Goal: Transaction & Acquisition: Subscribe to service/newsletter

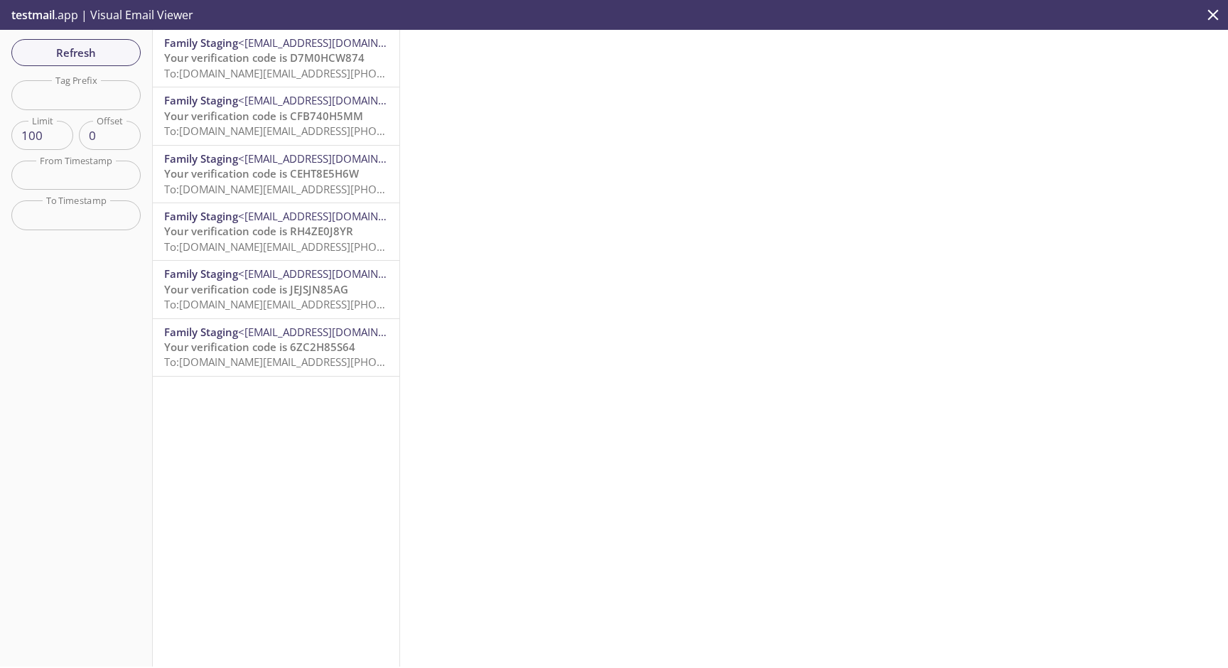
click at [324, 74] on span "To: [DOMAIN_NAME][EMAIL_ADDRESS][PHONE_NUMBER][DOMAIN_NAME]" at bounding box center [345, 73] width 362 height 14
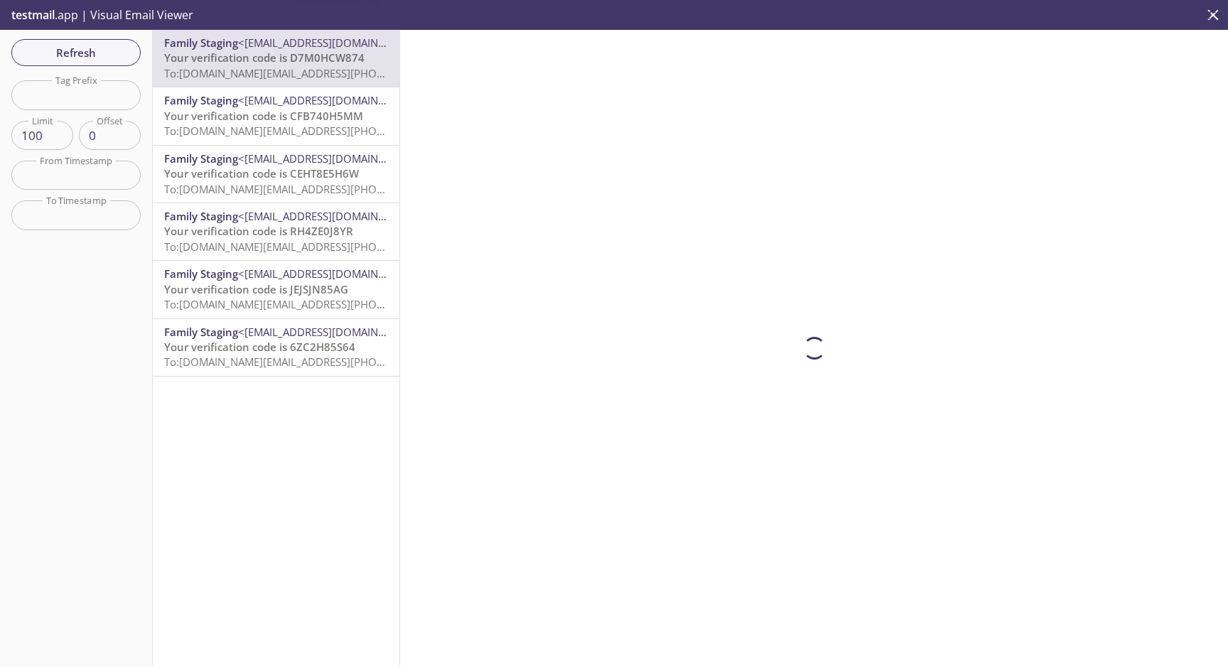
click at [331, 113] on span "Your verification code is CFB740H5MM" at bounding box center [263, 116] width 199 height 14
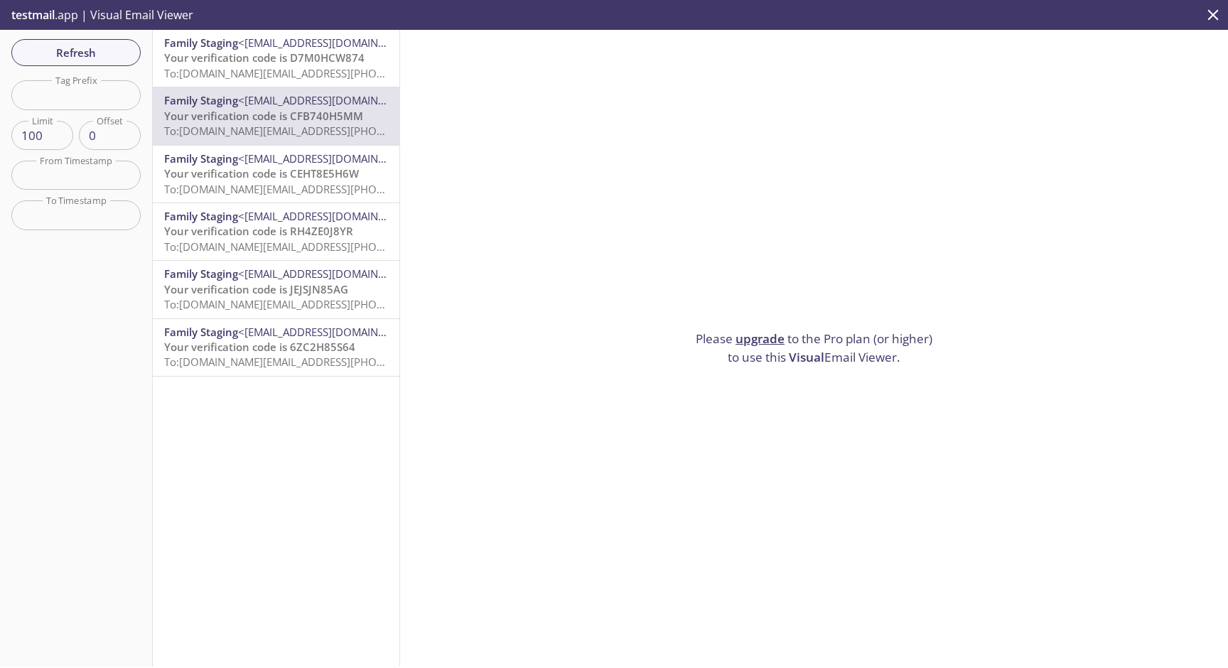
click at [55, 16] on span "testmail" at bounding box center [32, 15] width 43 height 16
click at [104, 16] on p "testmail .app | Visual Email Viewer" at bounding box center [101, 15] width 202 height 30
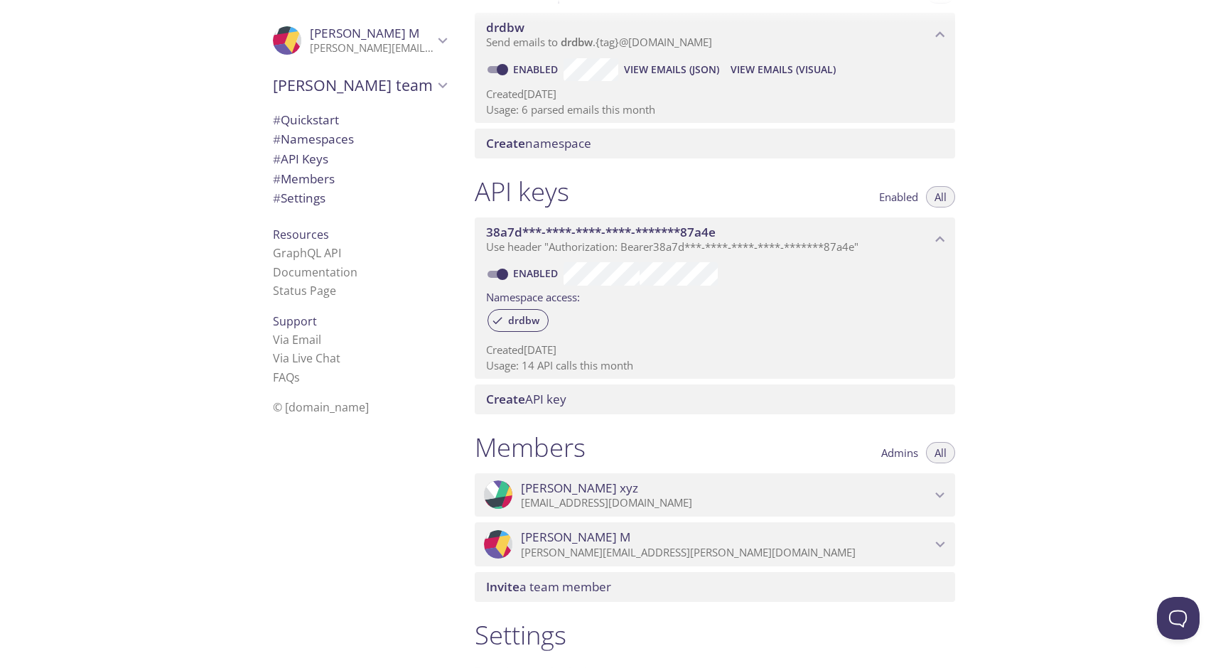
scroll to position [211, 0]
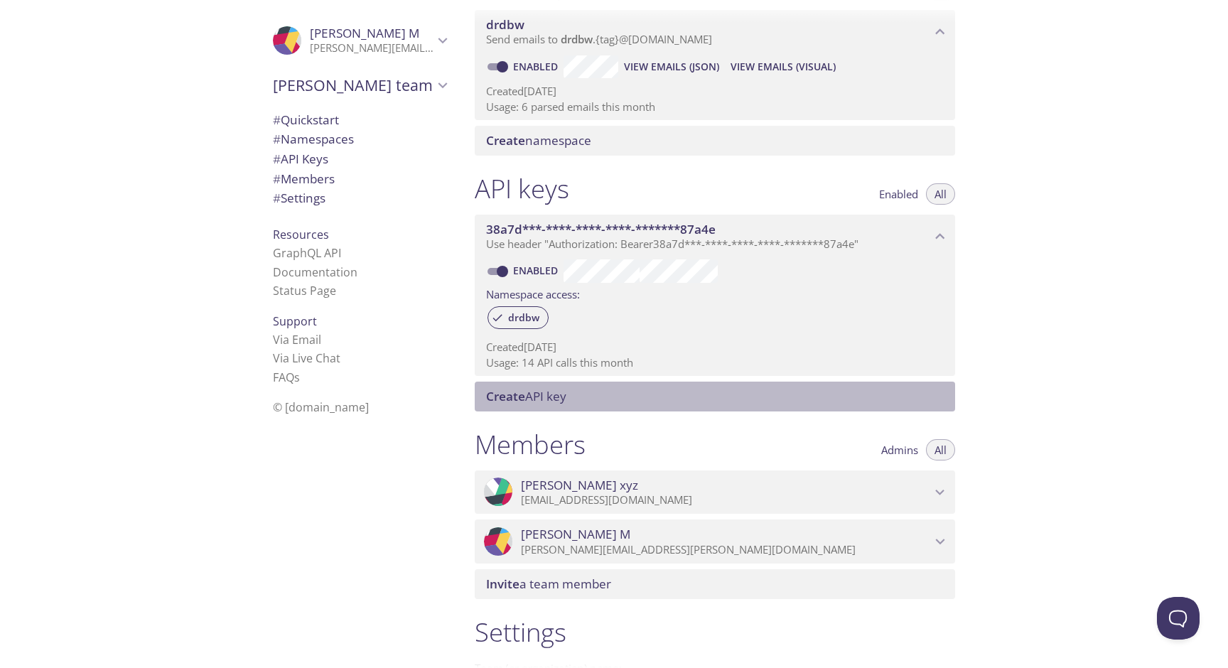
click at [868, 398] on span "Create API key" at bounding box center [717, 397] width 463 height 16
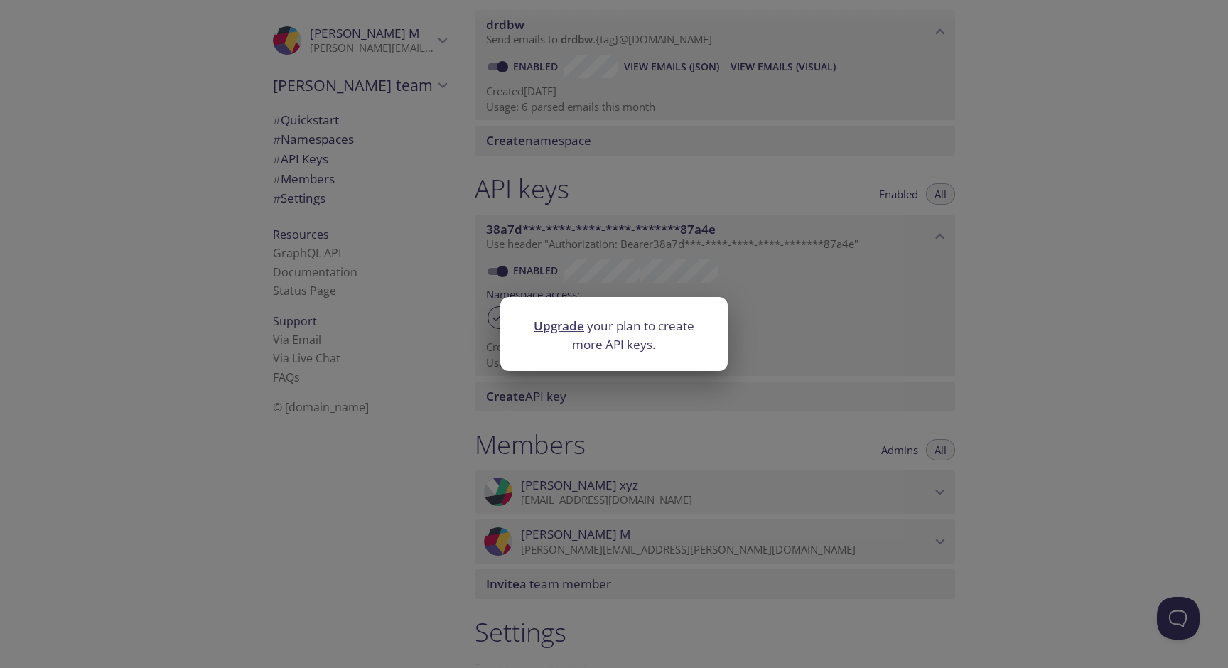
click at [781, 349] on div "Upgrade your plan to create more API keys." at bounding box center [614, 334] width 1228 height 668
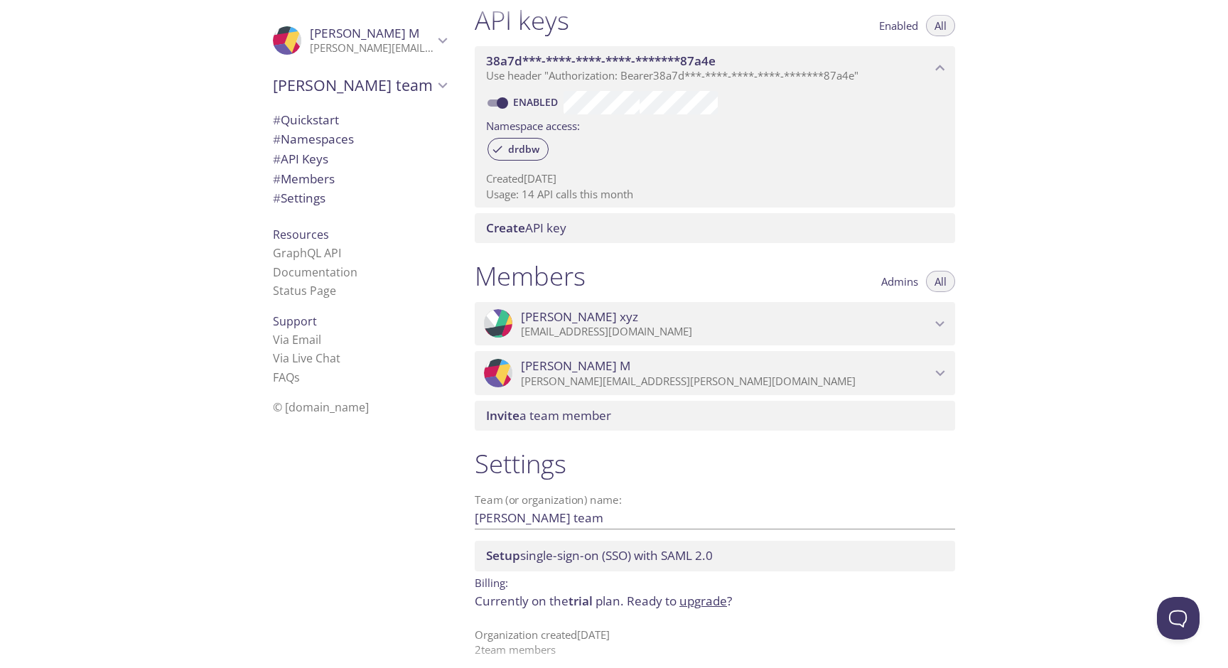
scroll to position [392, 0]
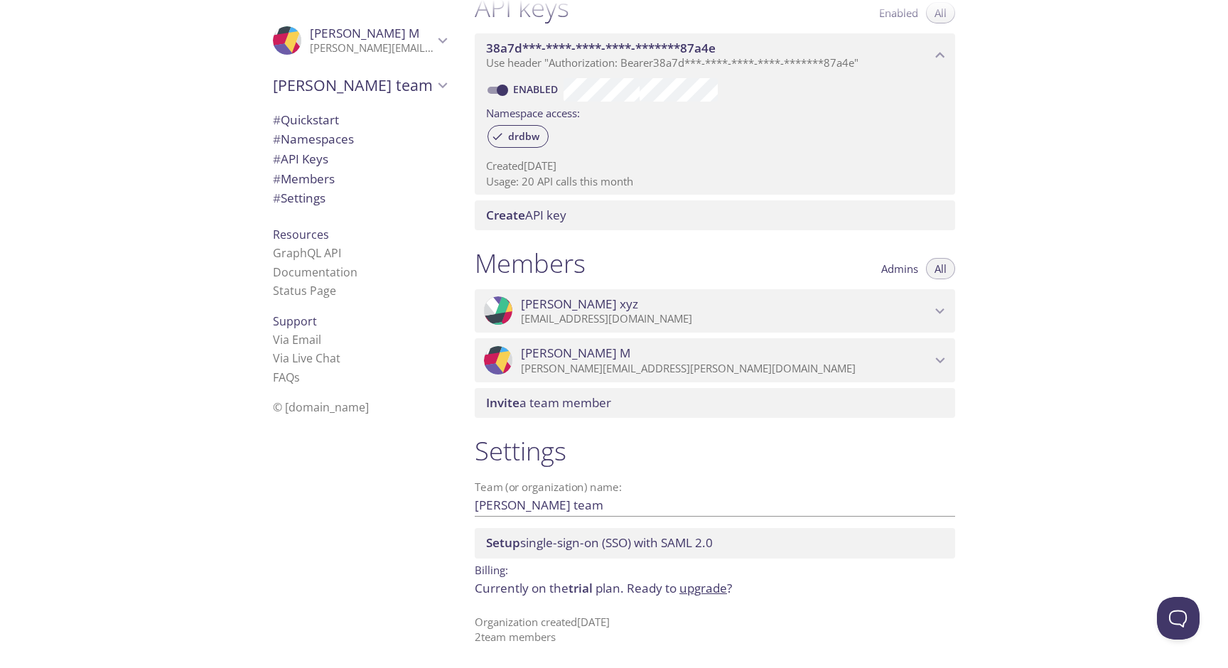
click at [717, 588] on link "upgrade" at bounding box center [703, 588] width 48 height 16
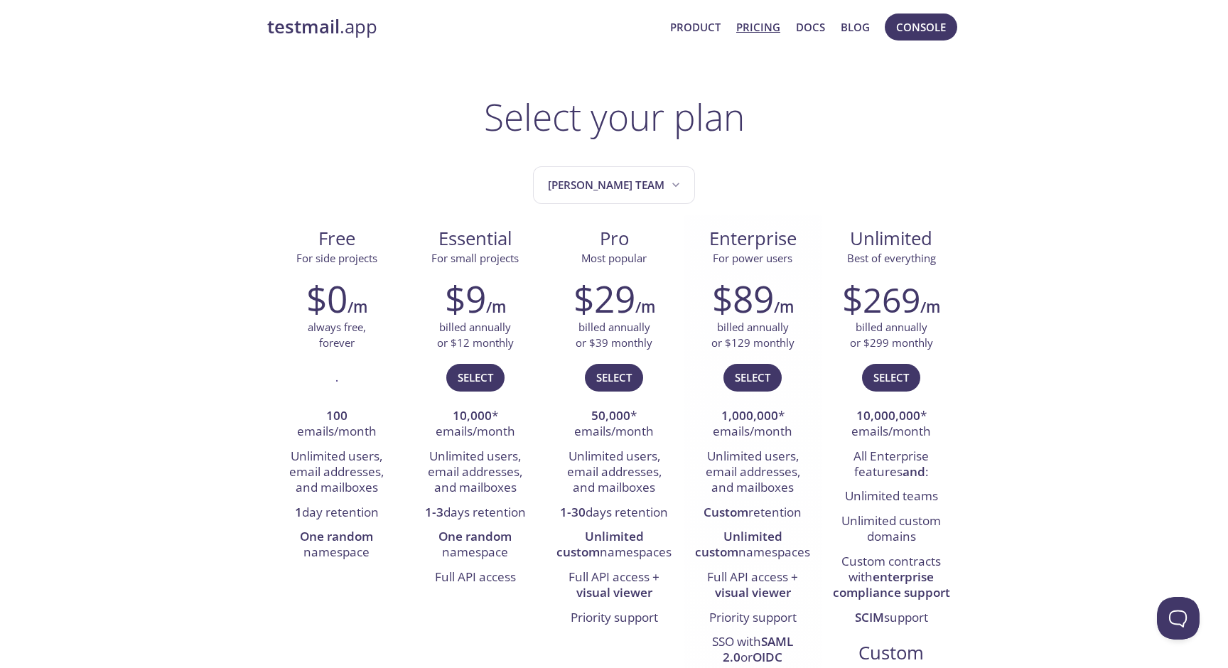
scroll to position [9, 0]
click at [647, 180] on span "[PERSON_NAME] team" at bounding box center [615, 186] width 135 height 19
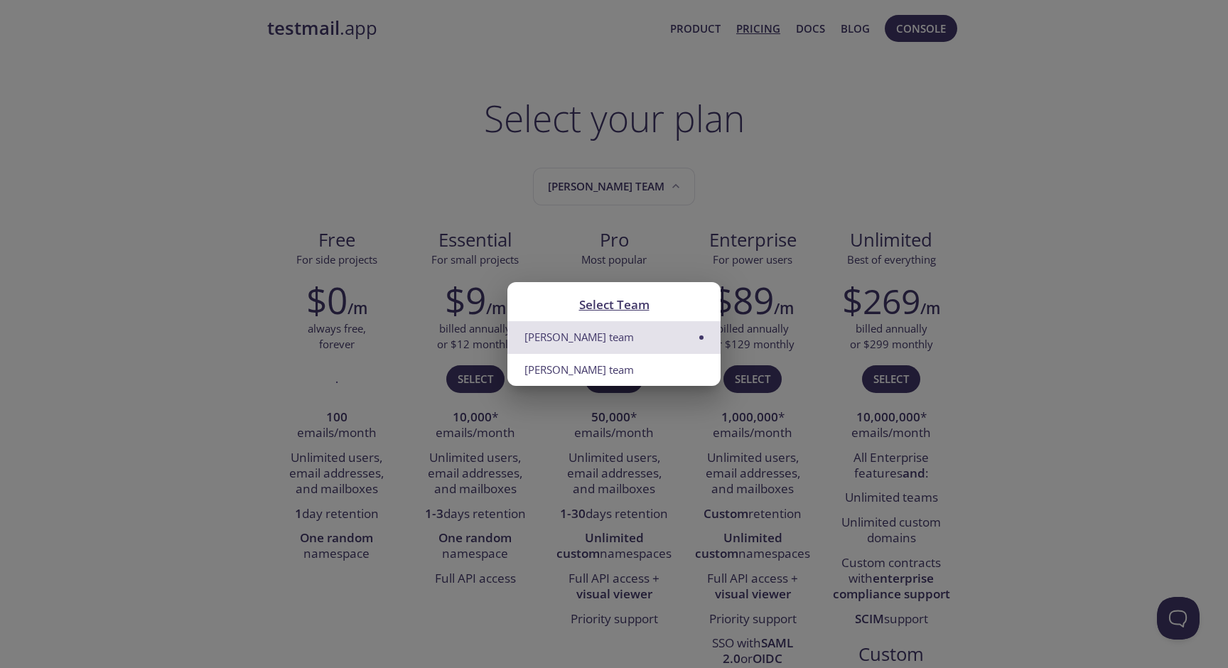
click at [715, 196] on div "Select Team [PERSON_NAME] team [PERSON_NAME] team" at bounding box center [614, 334] width 1228 height 668
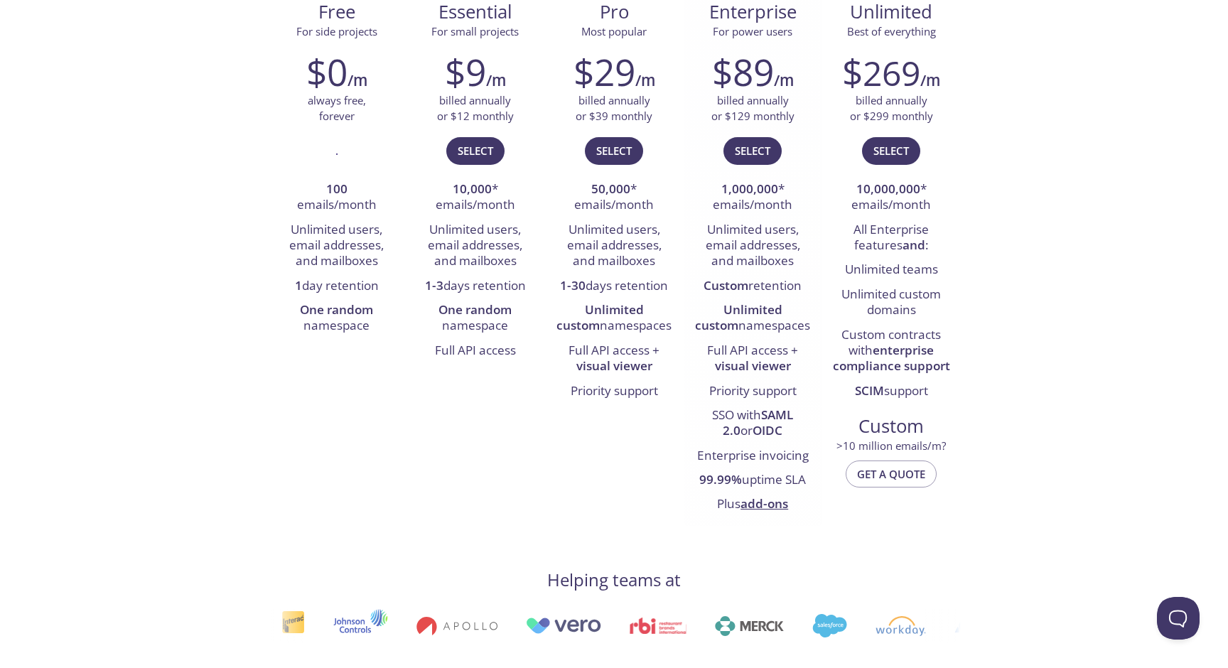
scroll to position [239, 0]
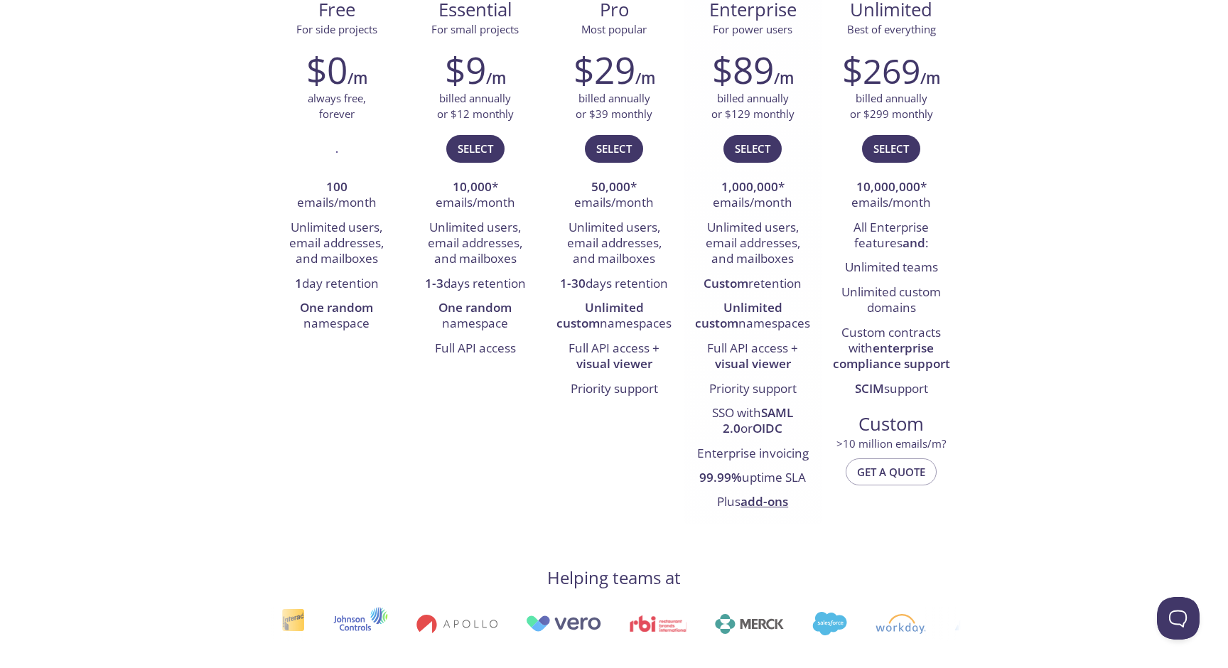
click at [773, 500] on link "add-ons" at bounding box center [764, 501] width 48 height 16
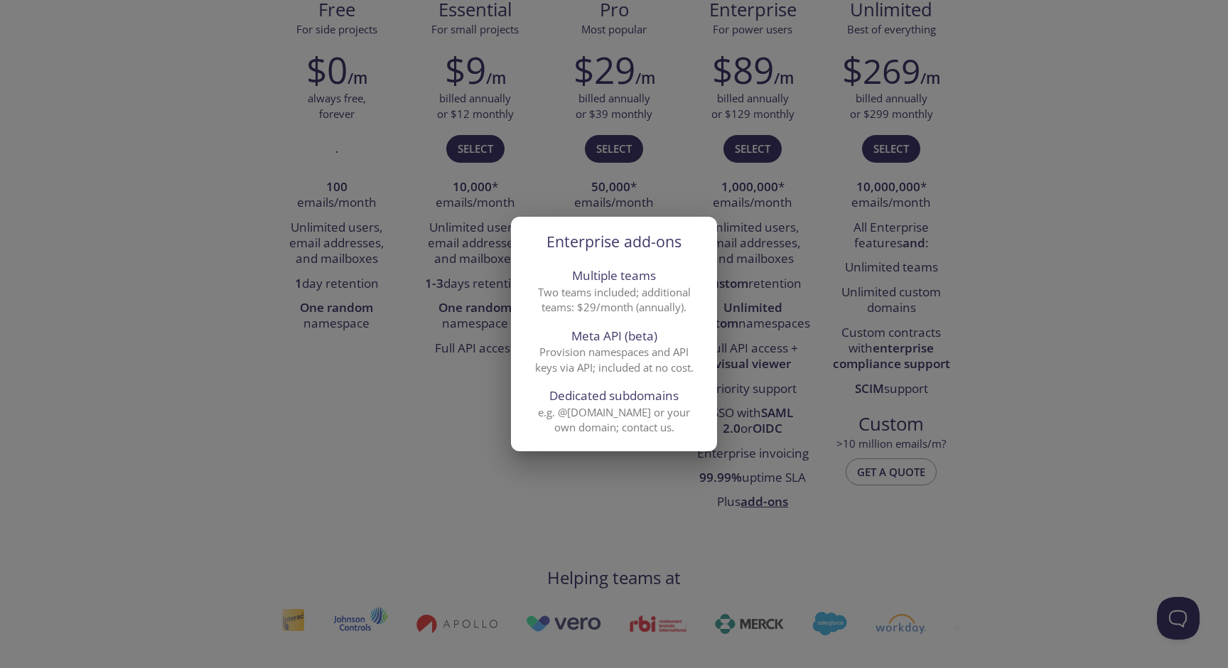
click at [692, 198] on div "Enterprise add-ons Multiple teams Two teams included; additional teams: $29/mon…" at bounding box center [614, 334] width 1228 height 668
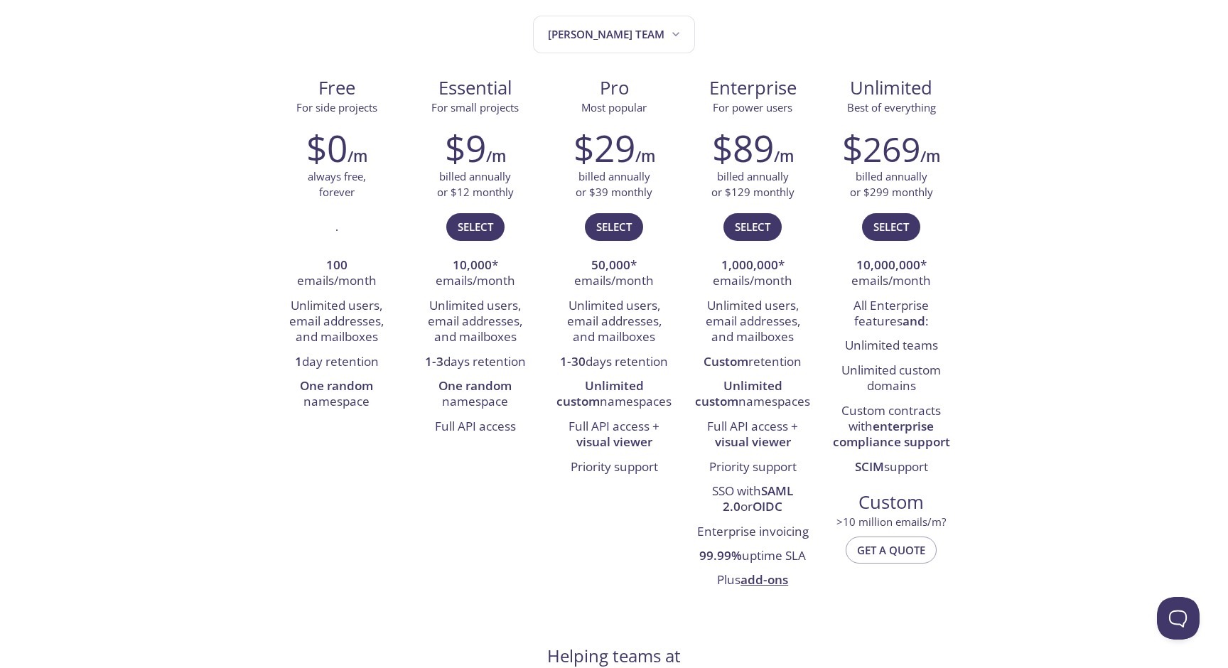
scroll to position [159, 0]
